Goal: Transaction & Acquisition: Obtain resource

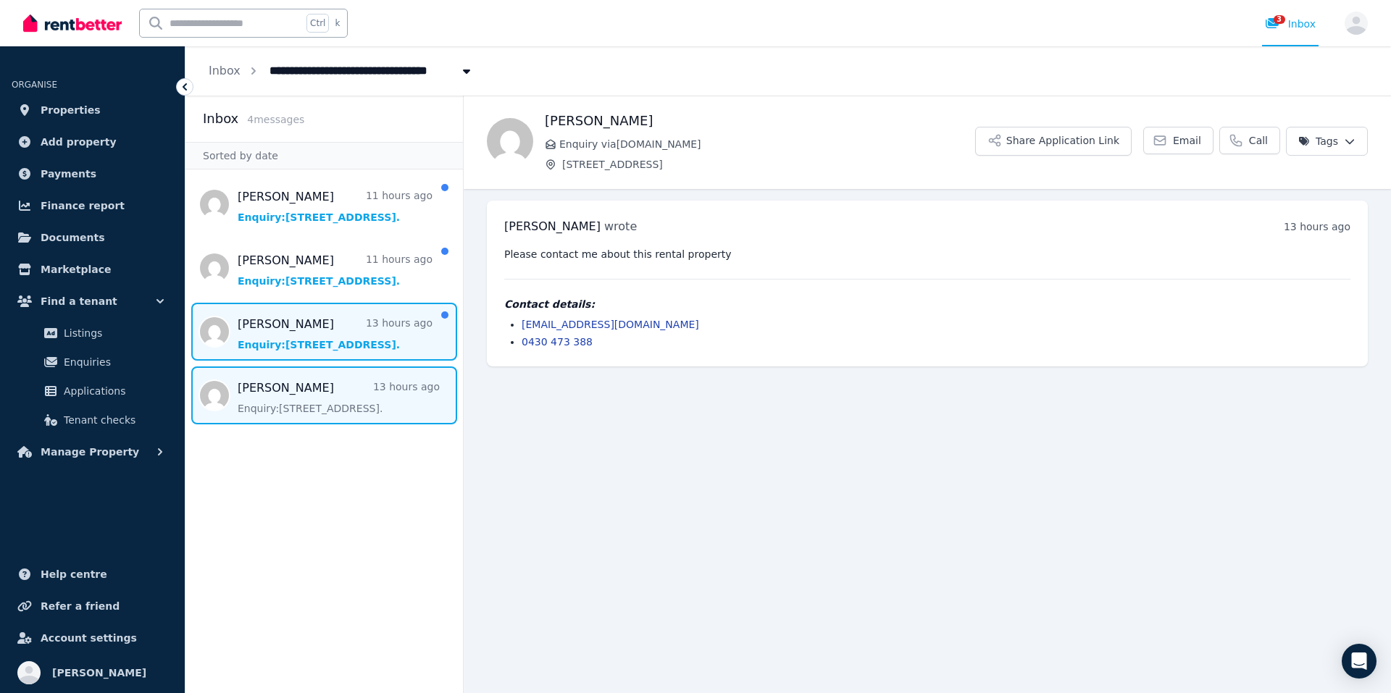
click at [306, 335] on span "Message list" at bounding box center [323, 332] width 277 height 58
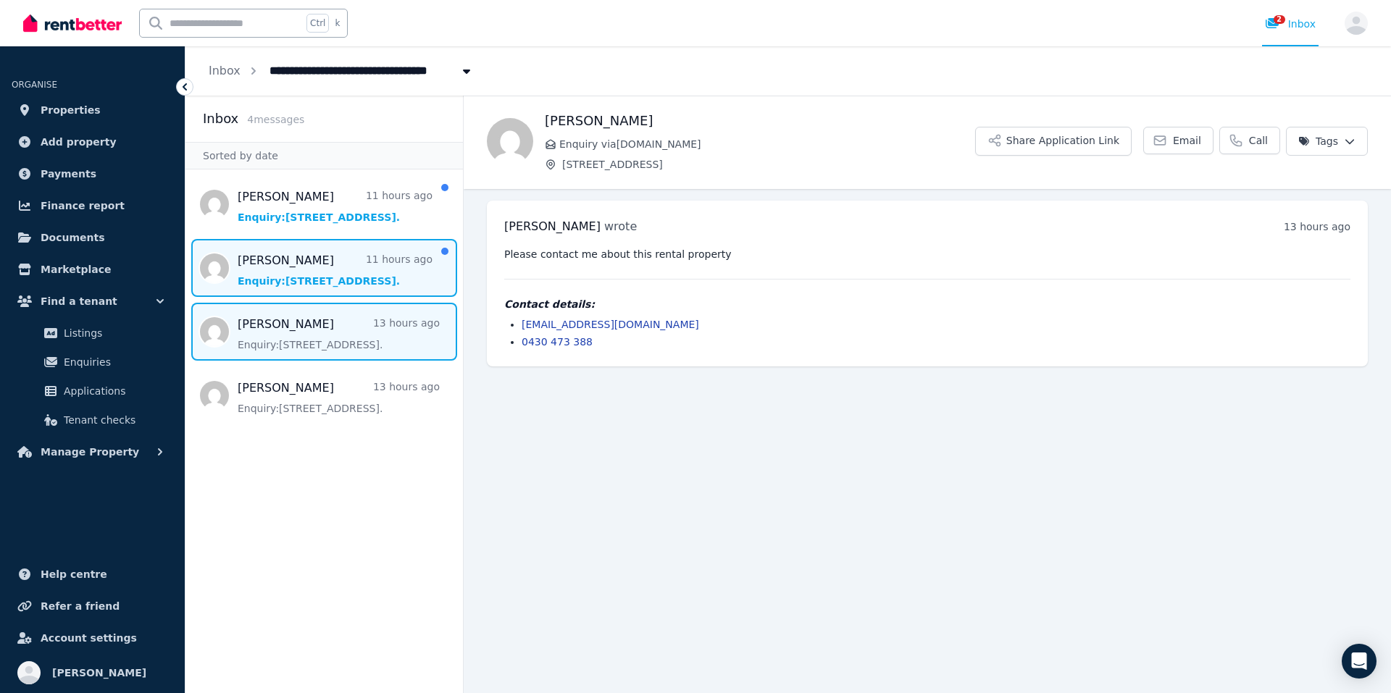
click at [330, 282] on span "Message list" at bounding box center [323, 268] width 277 height 58
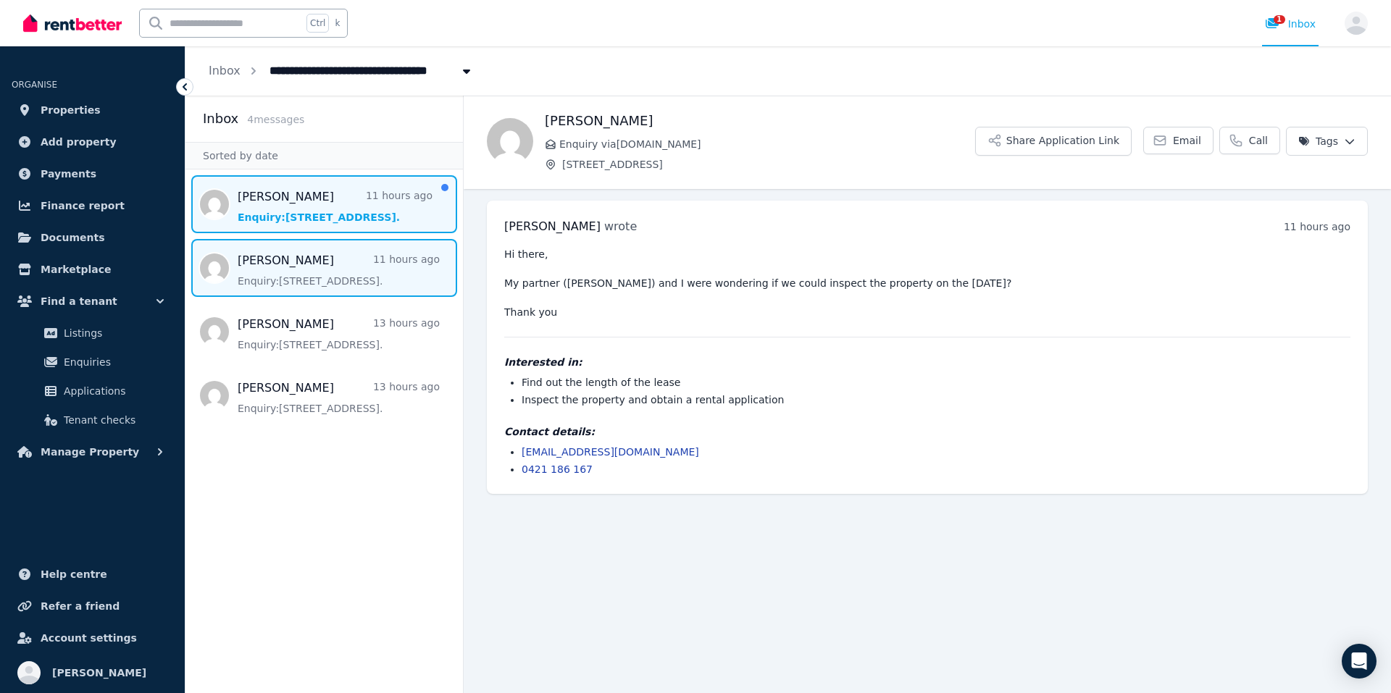
click at [331, 223] on span "Message list" at bounding box center [323, 204] width 277 height 58
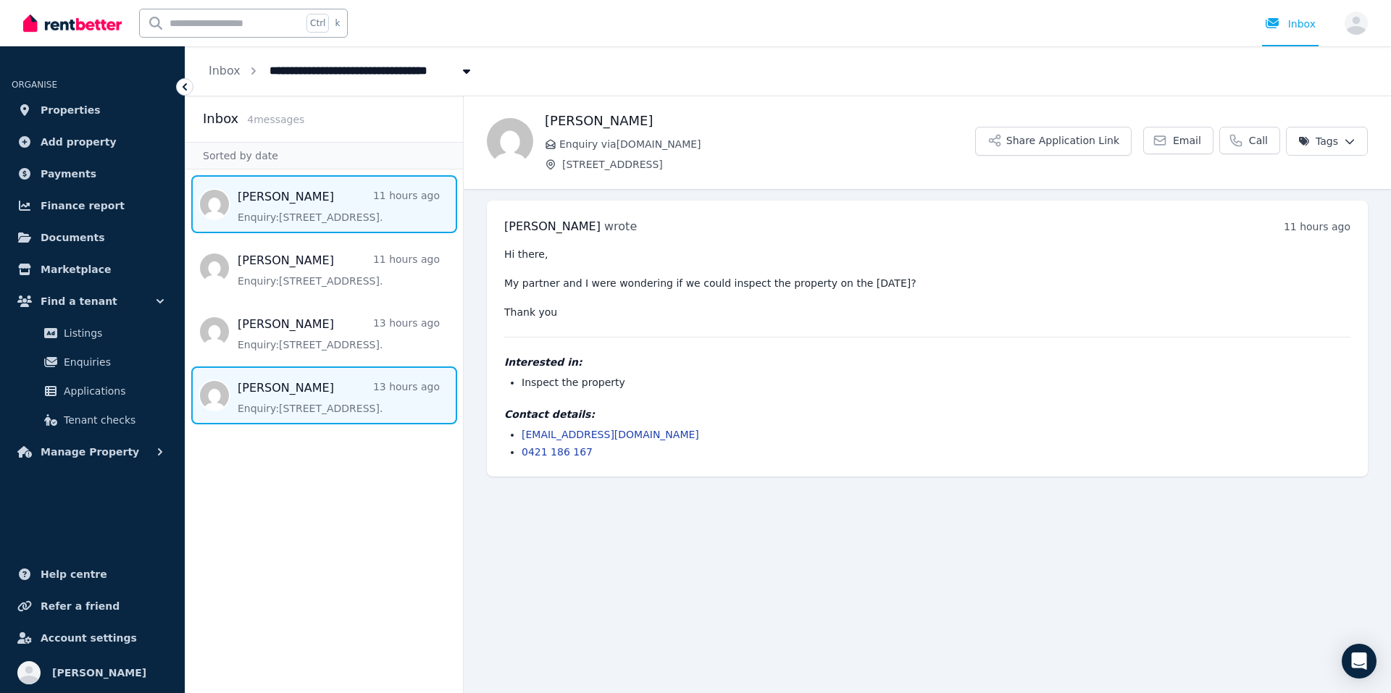
click at [304, 390] on span "Message list" at bounding box center [323, 396] width 277 height 58
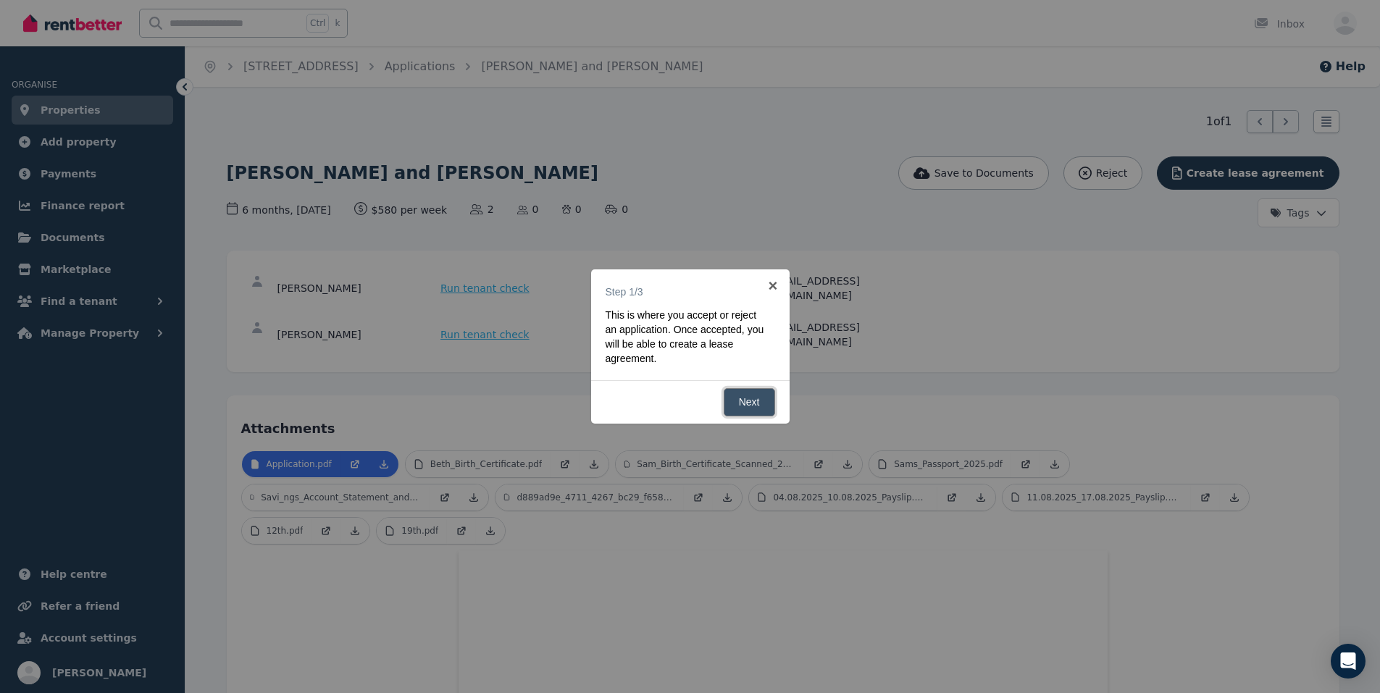
click at [759, 398] on link "Next" at bounding box center [749, 402] width 51 height 28
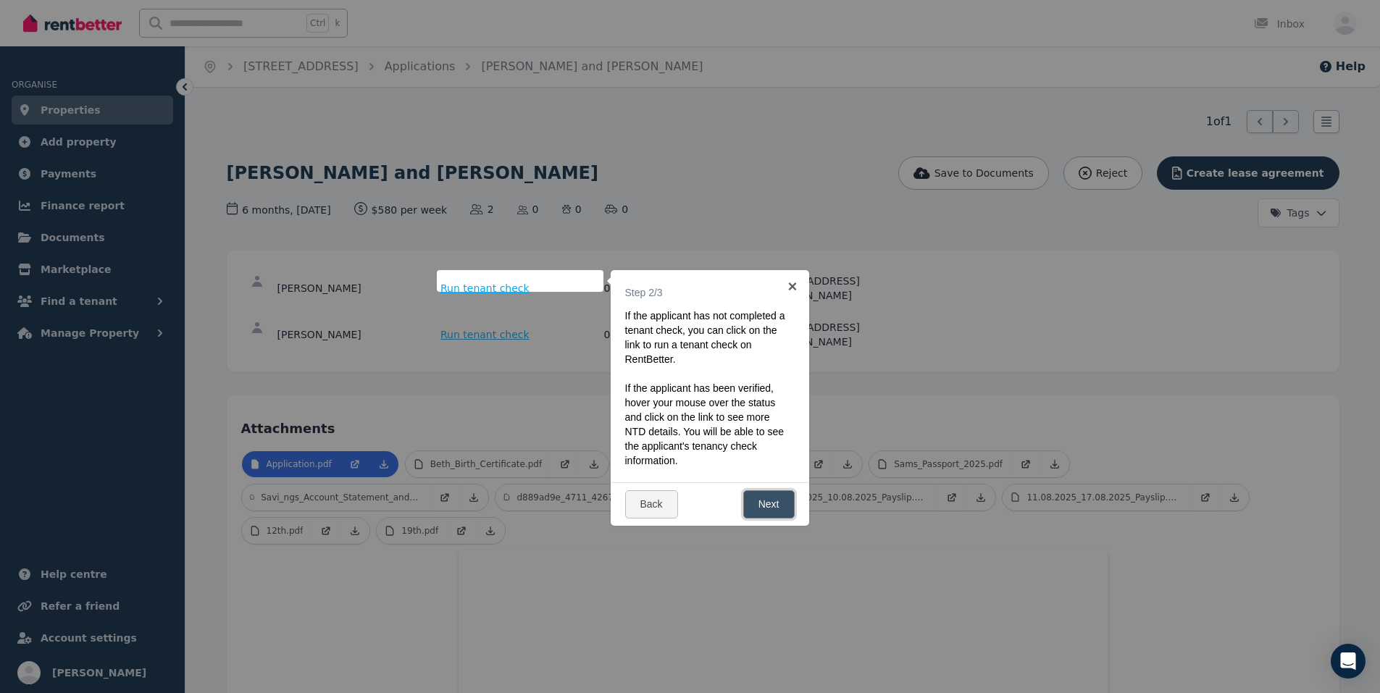
click at [759, 505] on link "Next" at bounding box center [768, 504] width 51 height 28
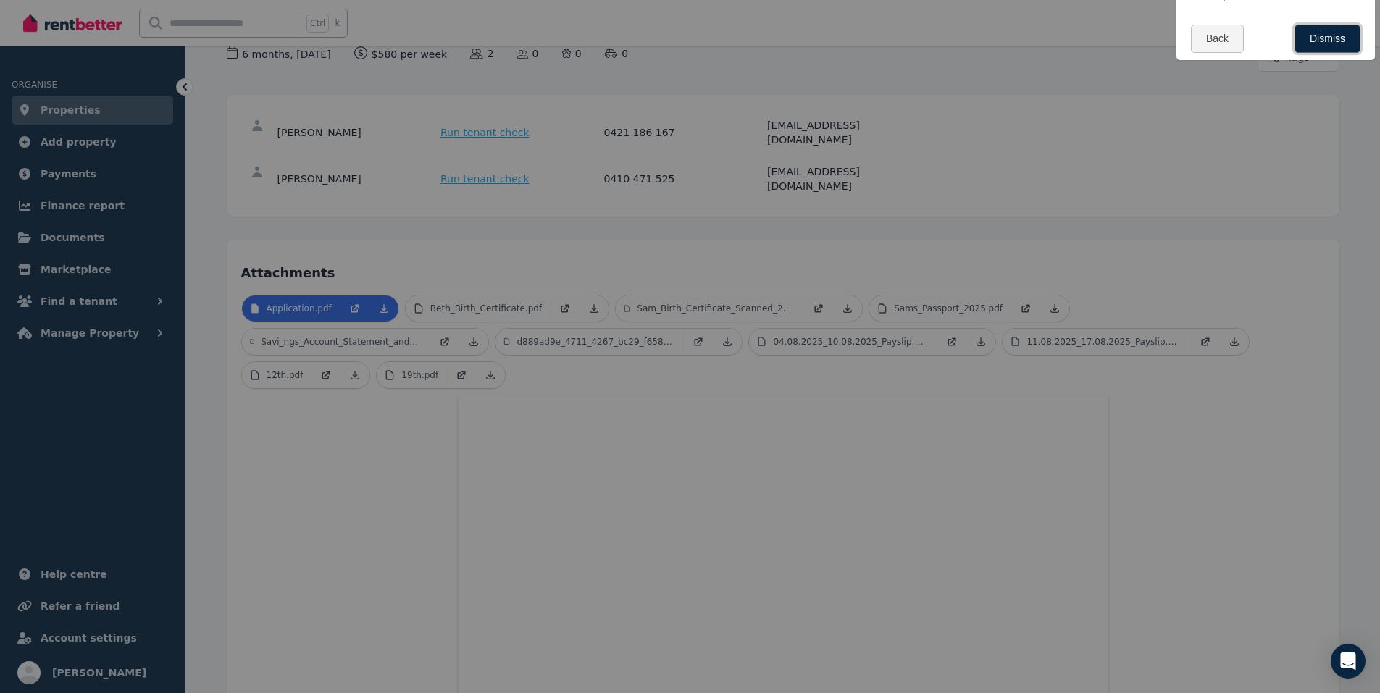
scroll to position [145, 0]
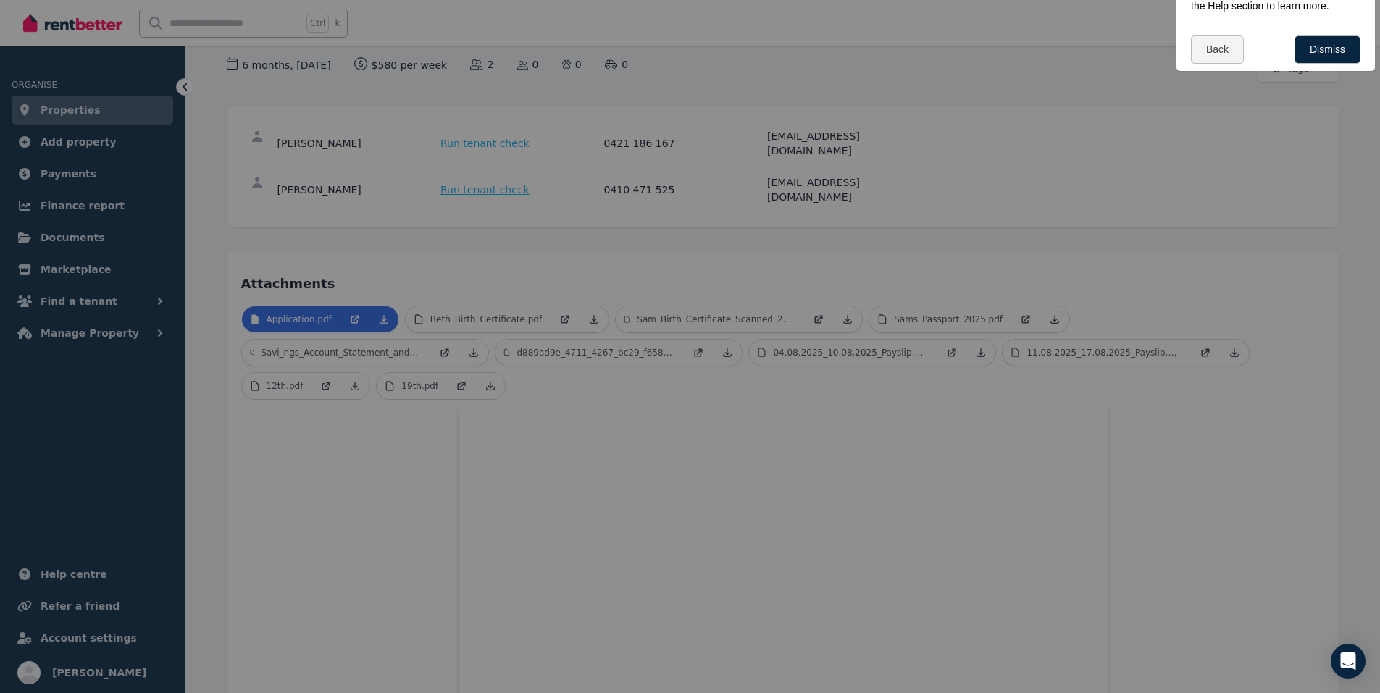
click at [455, 290] on div at bounding box center [690, 346] width 1380 height 693
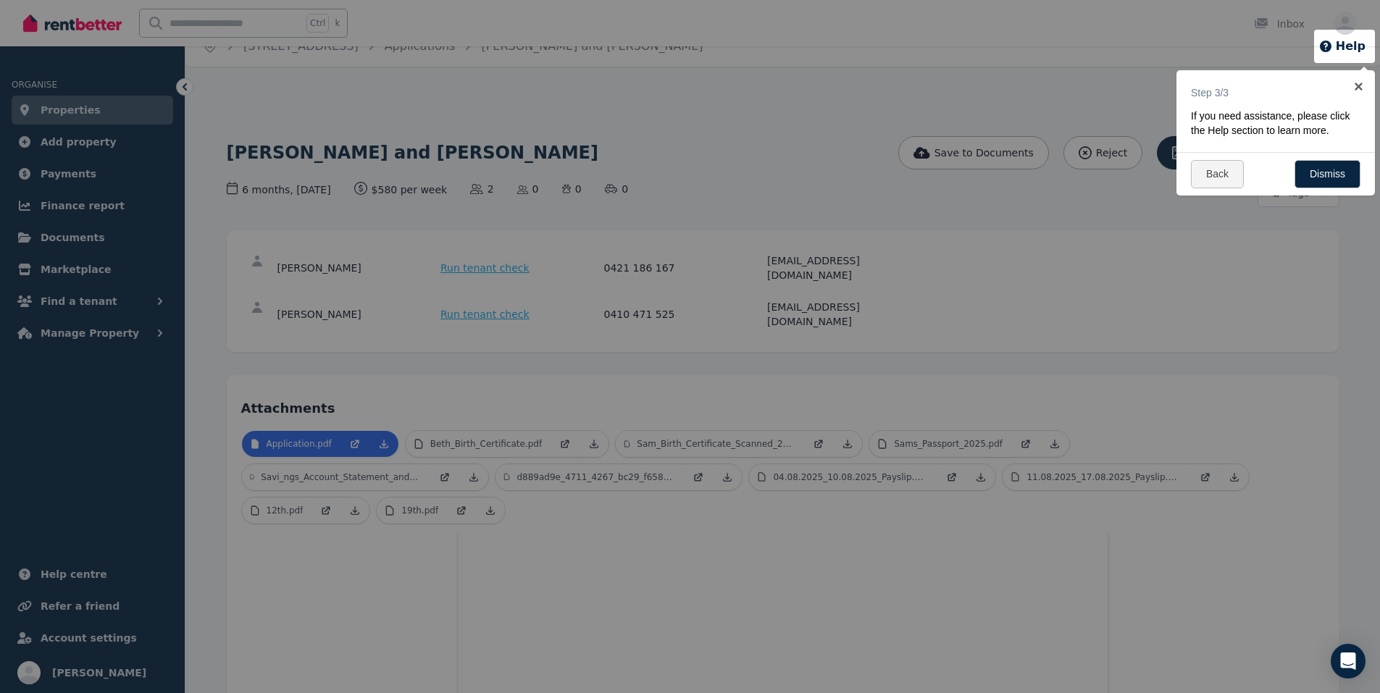
scroll to position [0, 0]
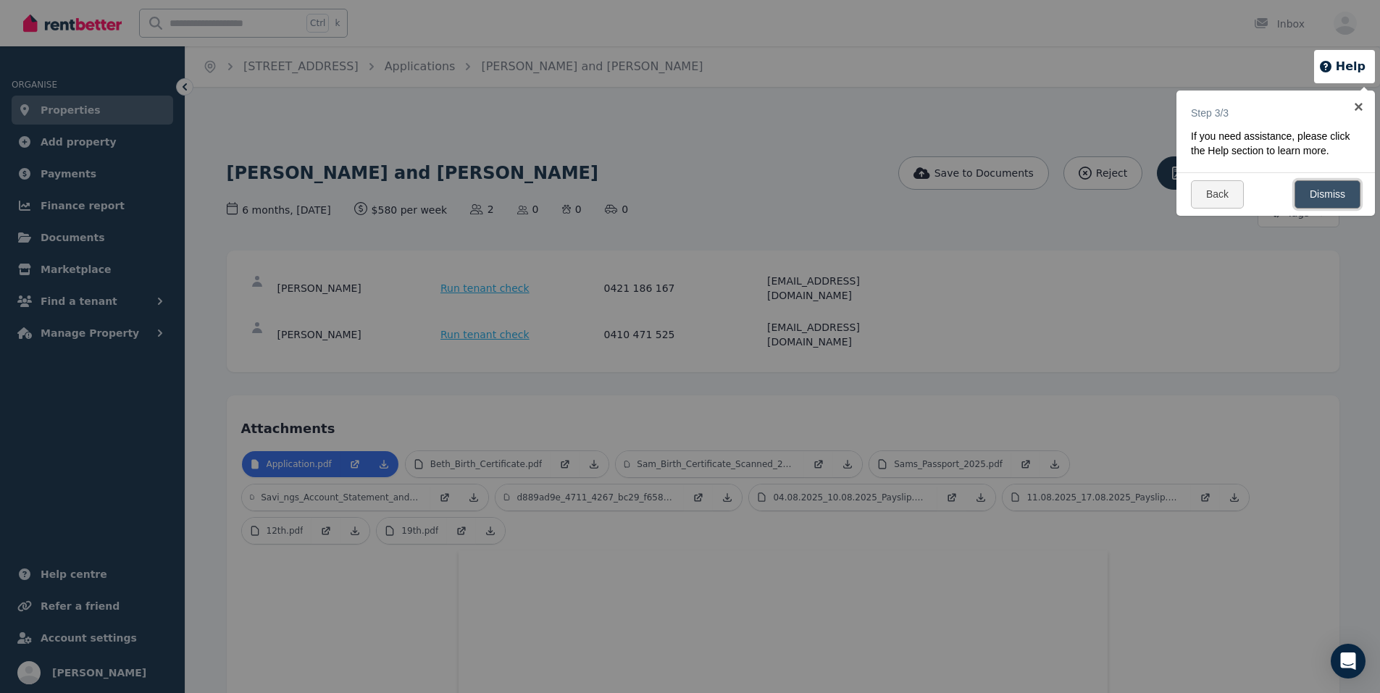
click at [1324, 193] on link "Dismiss" at bounding box center [1327, 194] width 66 height 28
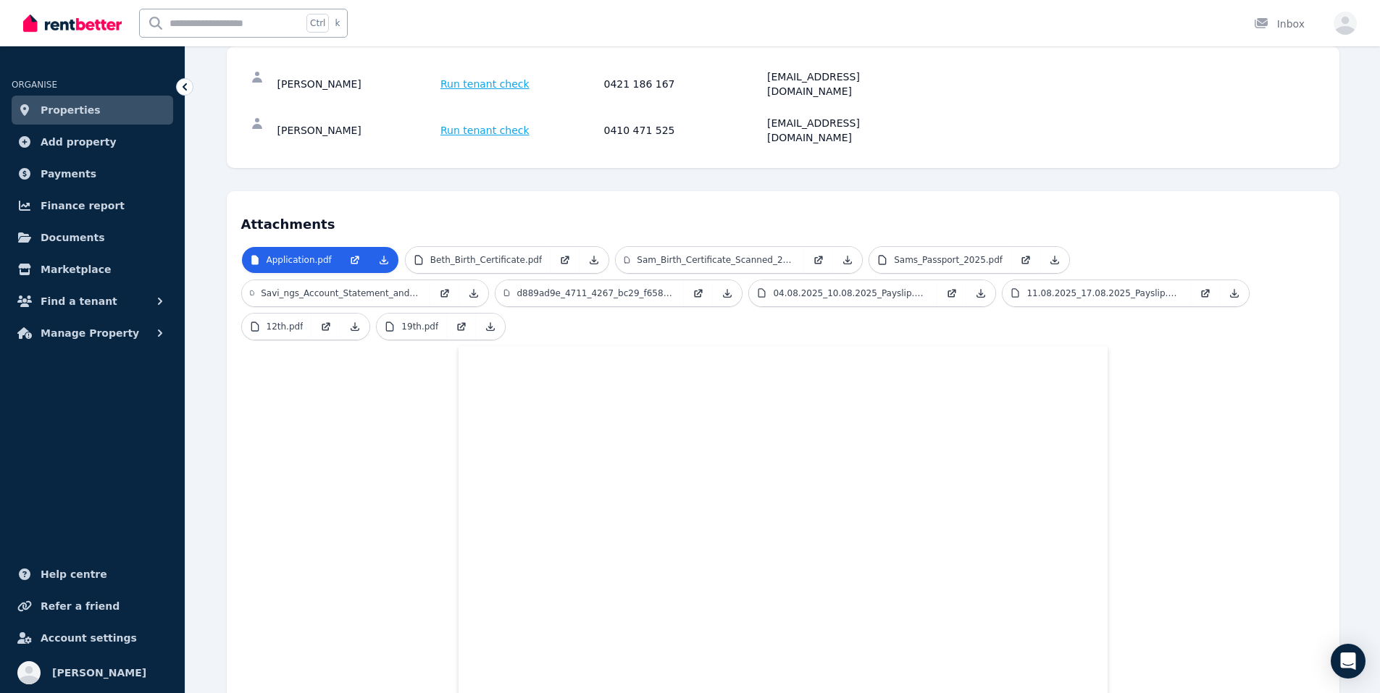
scroll to position [217, 0]
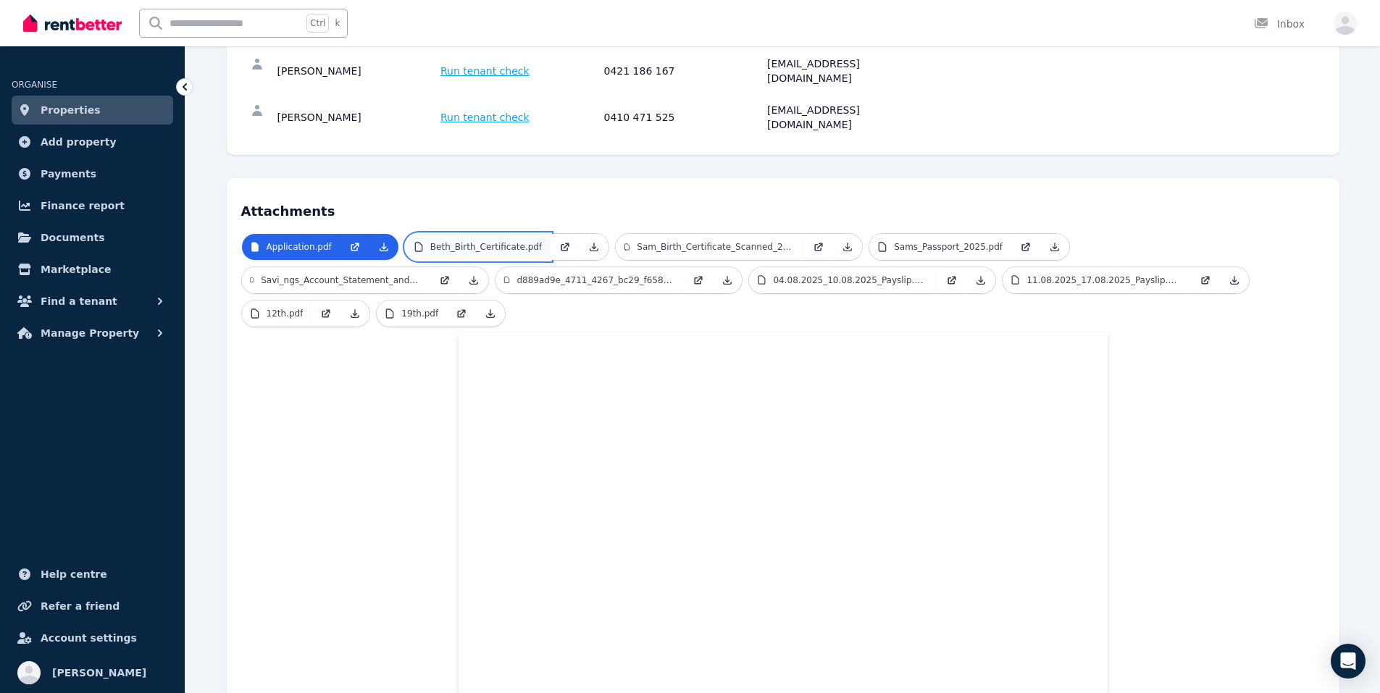
click at [501, 241] on p "Beth_Birth_Certificate.pdf" at bounding box center [486, 247] width 112 height 12
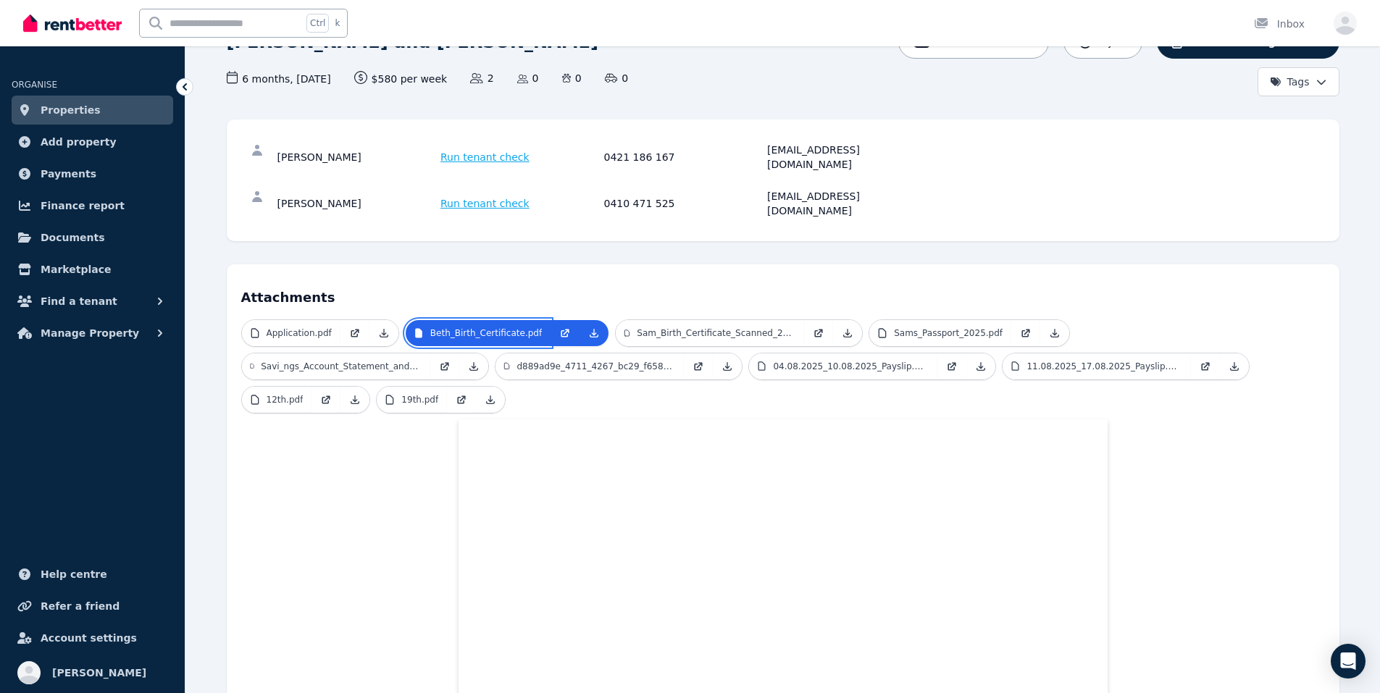
scroll to position [115, 0]
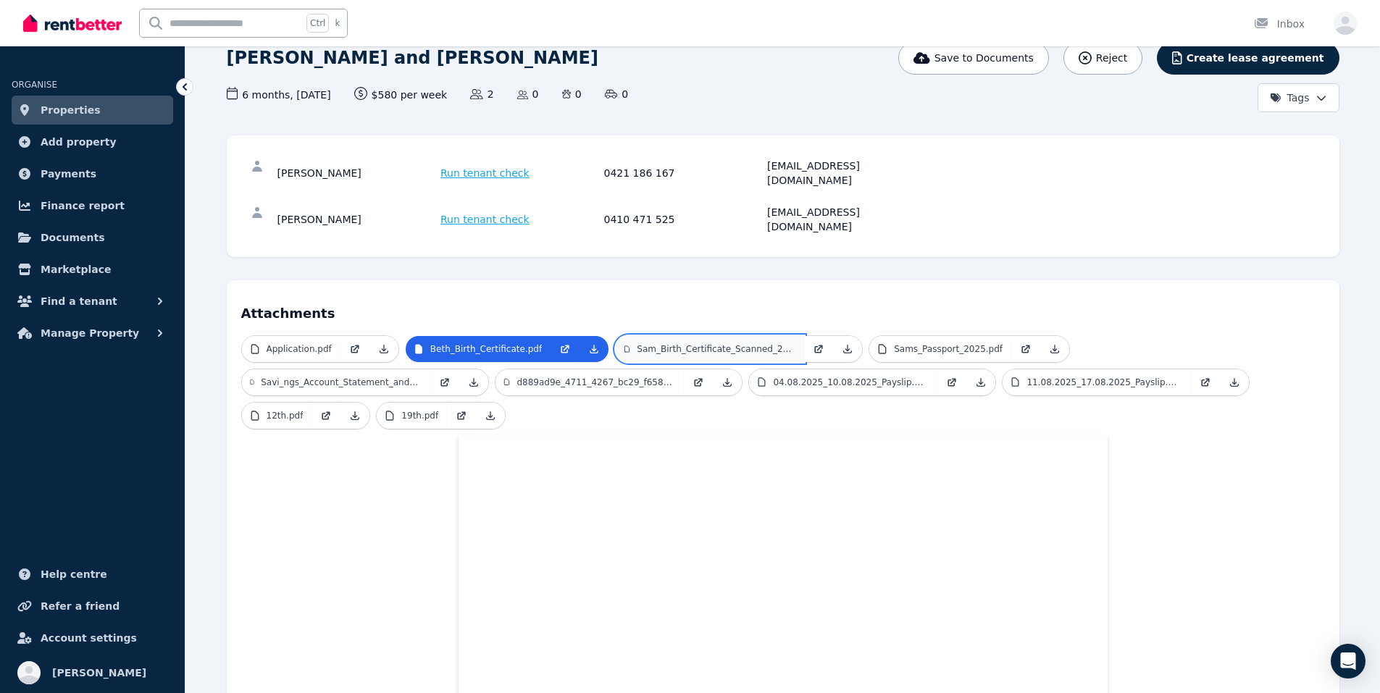
click at [694, 343] on p "Sam_Birth_Certificate_Scanned_20250508_1050.pdf" at bounding box center [716, 349] width 159 height 12
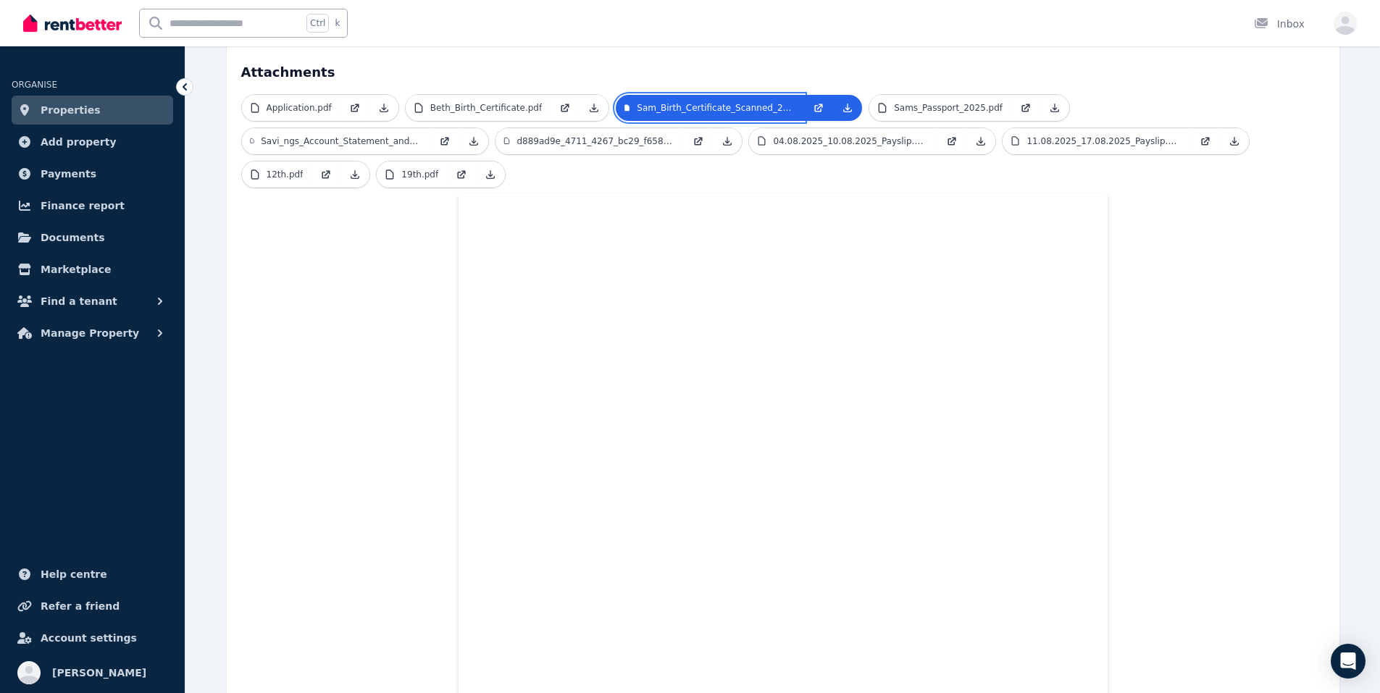
scroll to position [260, 0]
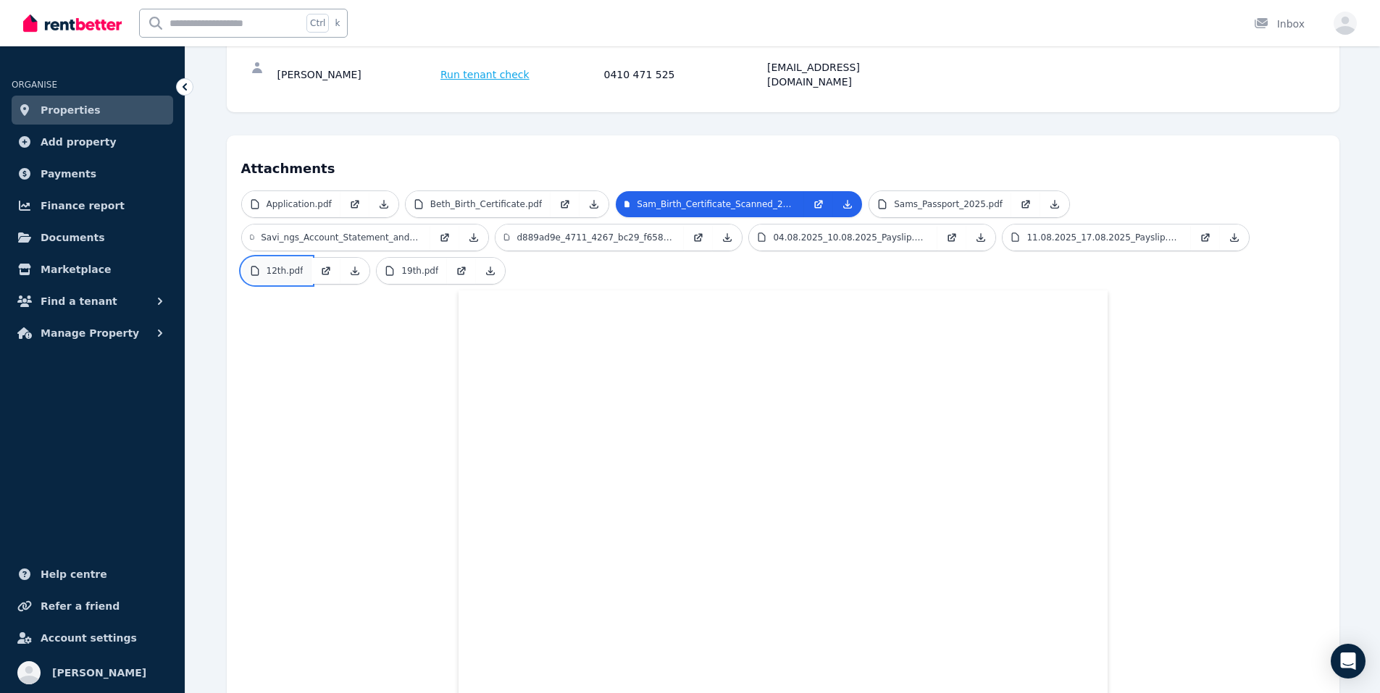
click at [312, 258] on link "12th.pdf" at bounding box center [277, 271] width 70 height 26
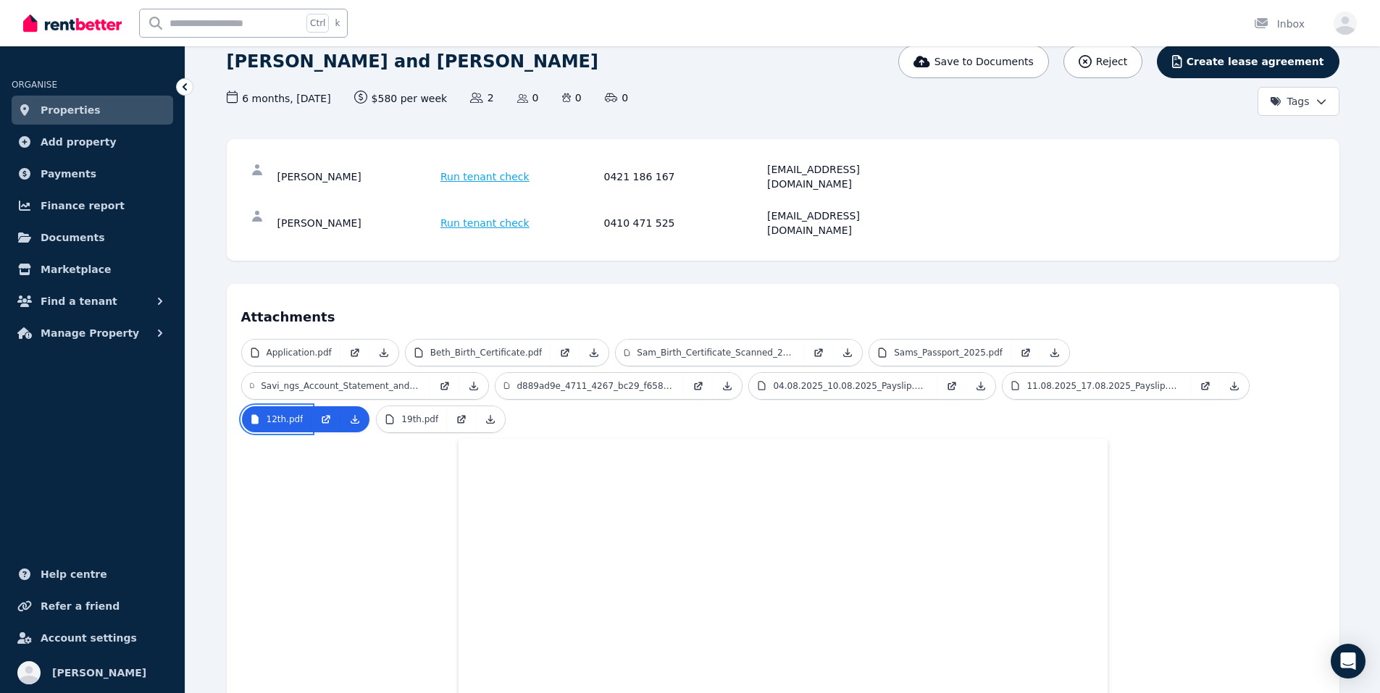
scroll to position [104, 0]
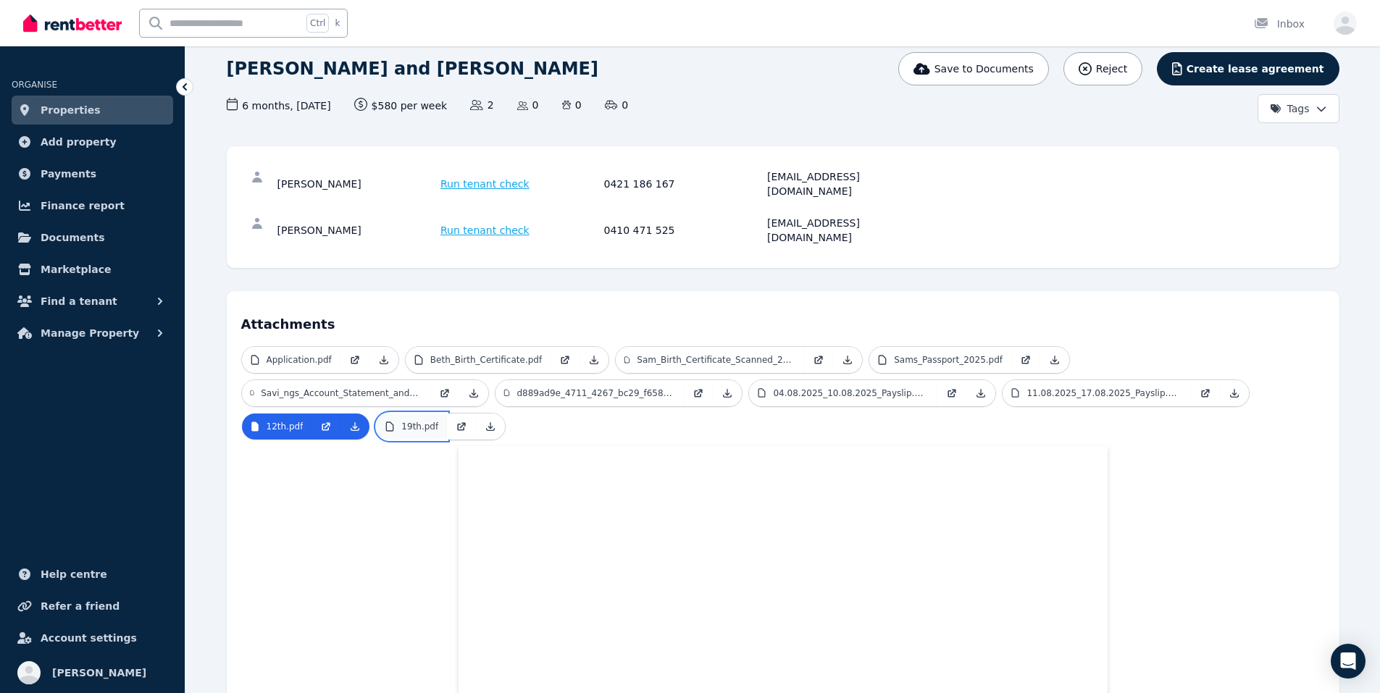
click at [438, 421] on p "19th.pdf" at bounding box center [419, 427] width 37 height 12
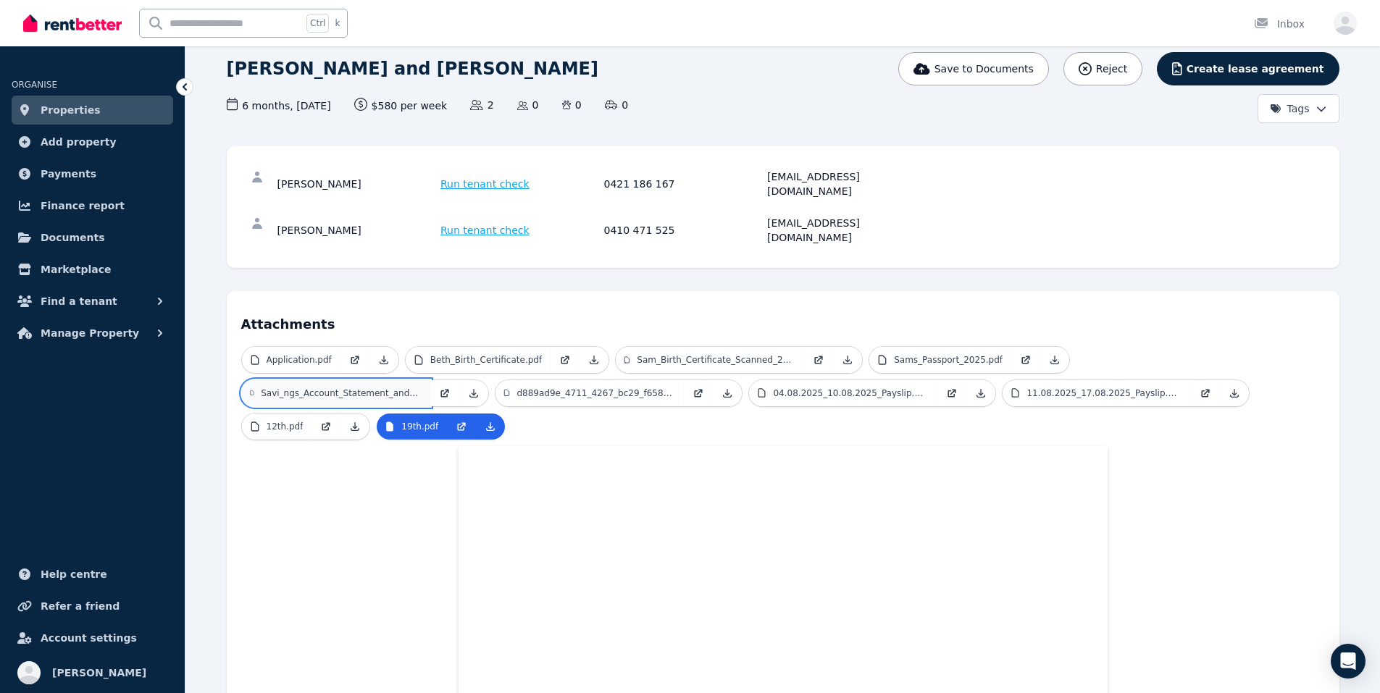
click at [421, 388] on p "Savi_ngs_Account_Statement_and_i_nterest_and_Fees_i_nforma.pdf" at bounding box center [341, 394] width 160 height 12
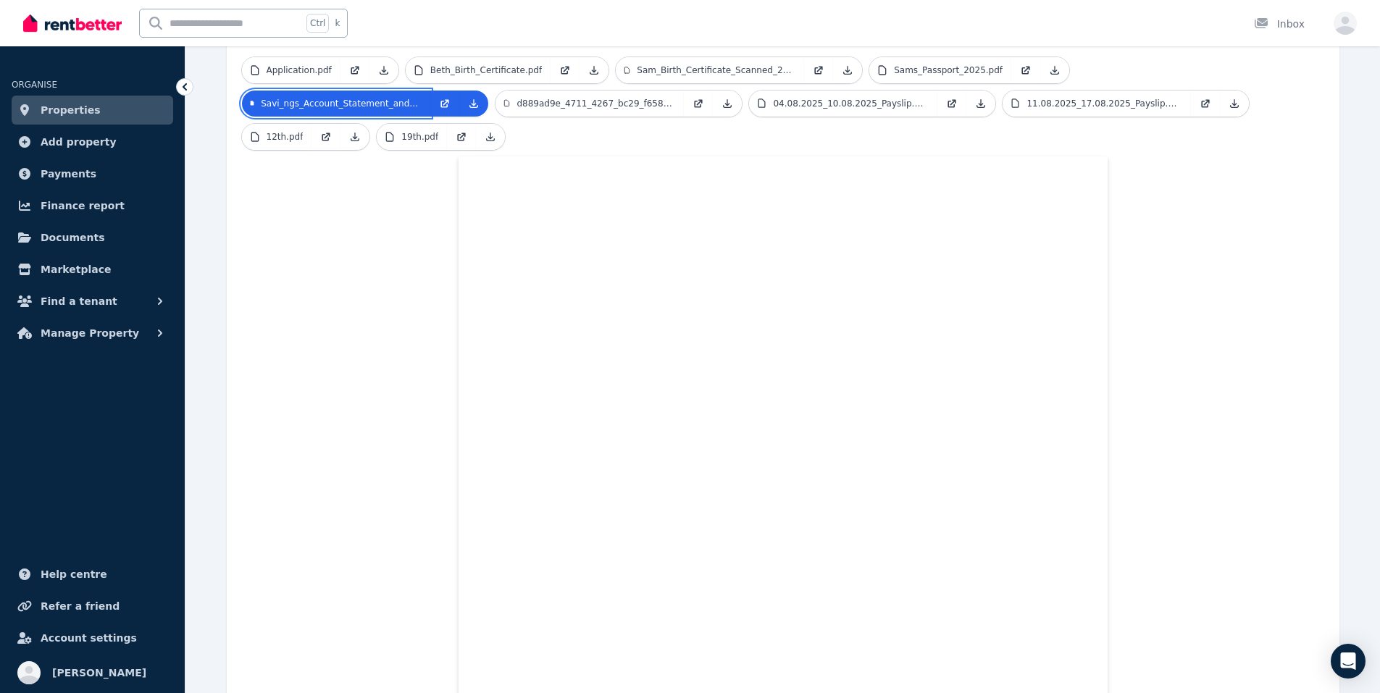
scroll to position [177, 0]
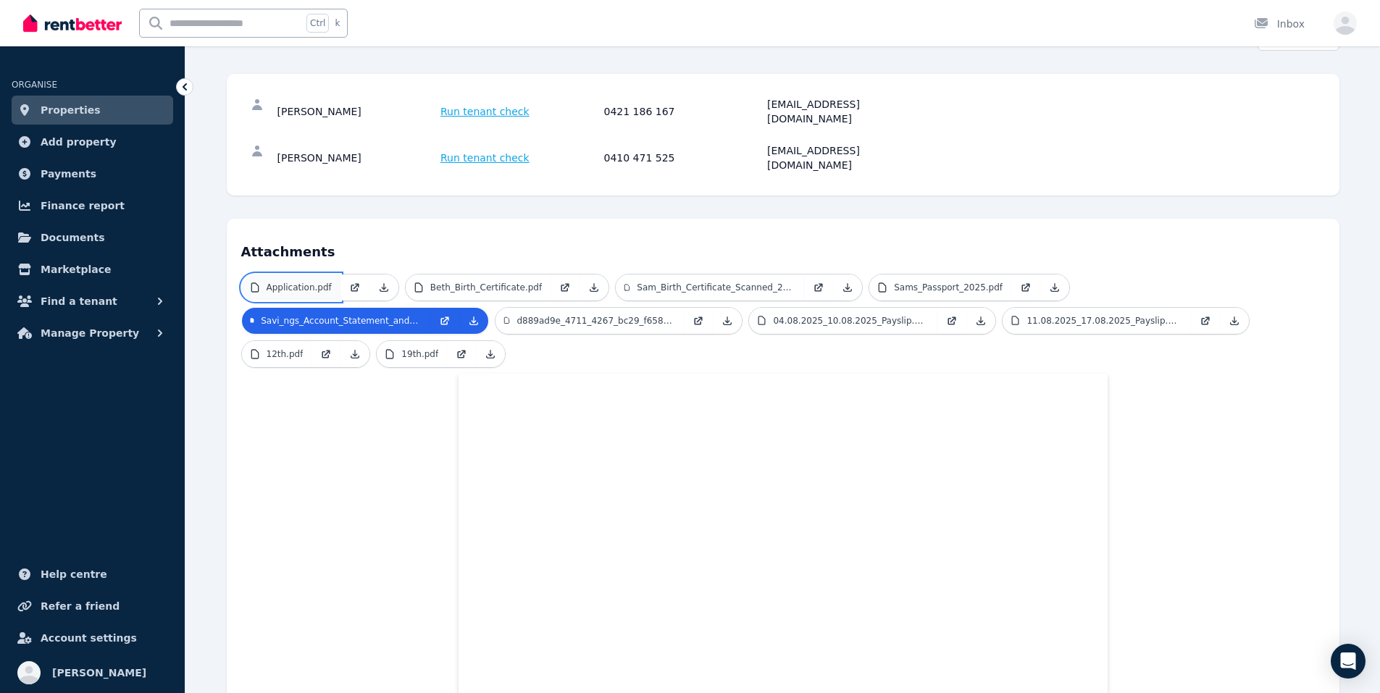
click at [318, 282] on p "Application.pdf" at bounding box center [299, 288] width 65 height 12
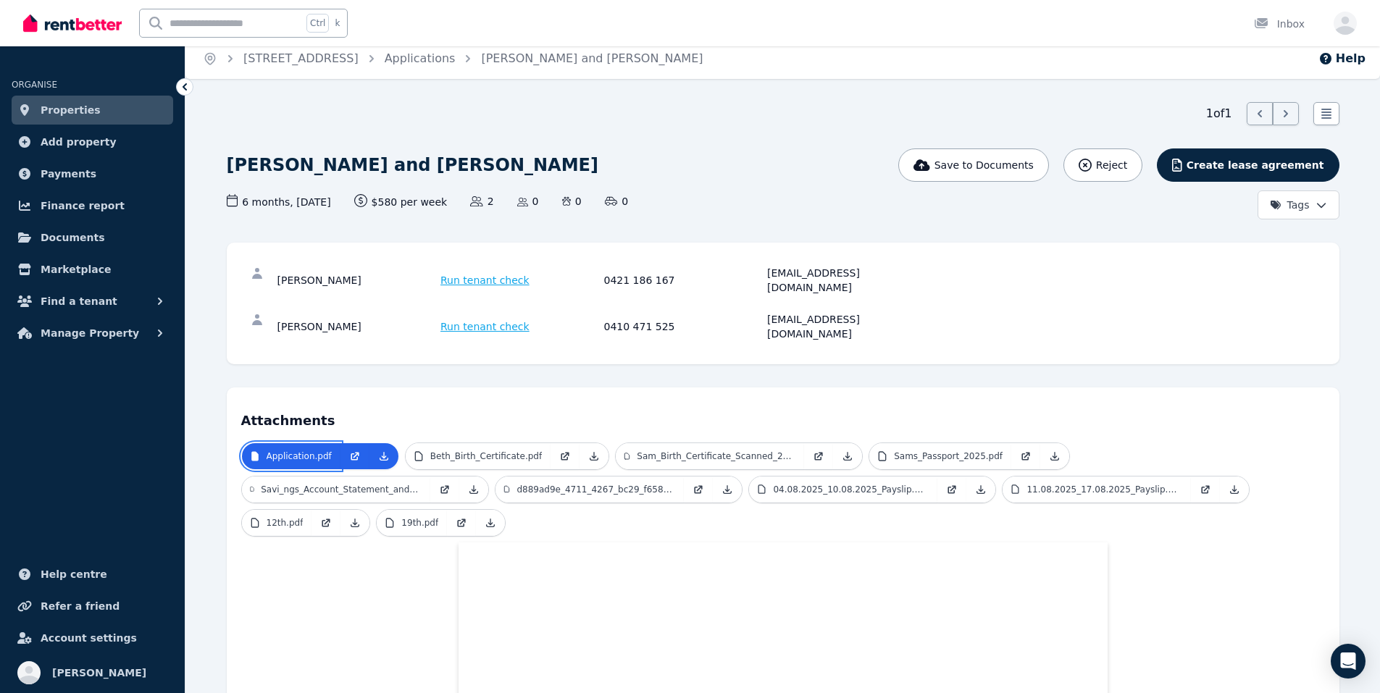
scroll to position [0, 0]
